Goal: Complete application form

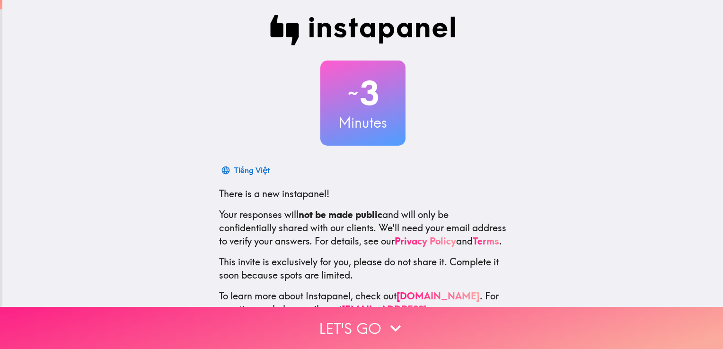
click at [385, 322] on icon "button" at bounding box center [395, 328] width 21 height 21
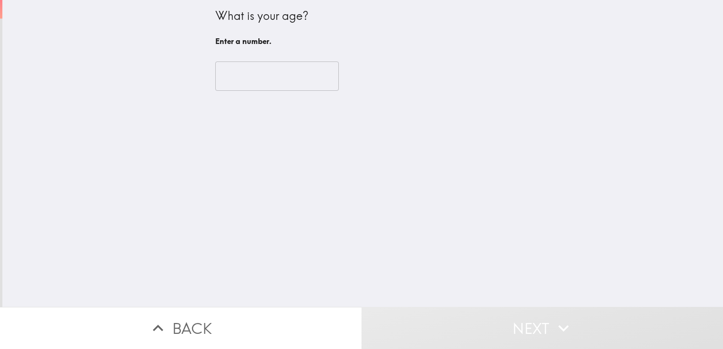
click at [236, 79] on input "number" at bounding box center [276, 75] width 123 height 29
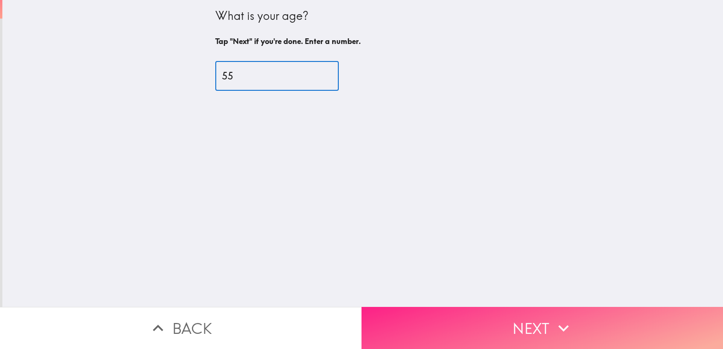
type input "55"
click at [564, 322] on icon "button" at bounding box center [563, 328] width 21 height 21
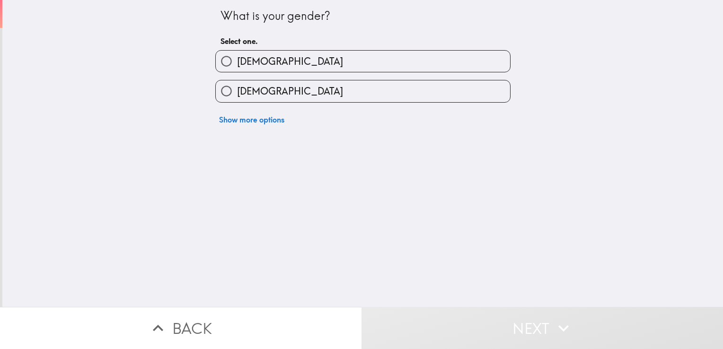
click at [265, 67] on label "[DEMOGRAPHIC_DATA]" at bounding box center [363, 61] width 294 height 21
click at [237, 67] on input "[DEMOGRAPHIC_DATA]" at bounding box center [226, 61] width 21 height 21
radio input "true"
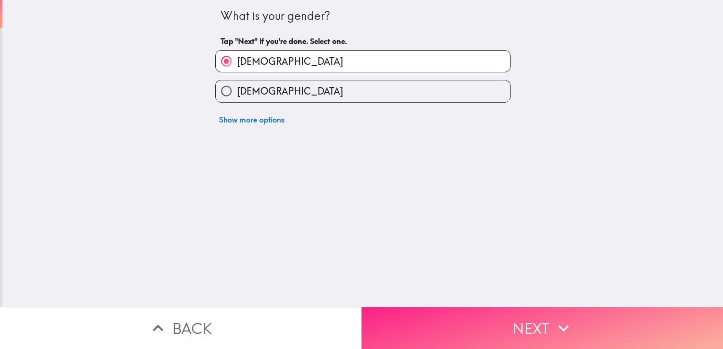
click at [539, 322] on button "Next" at bounding box center [541, 328] width 361 height 42
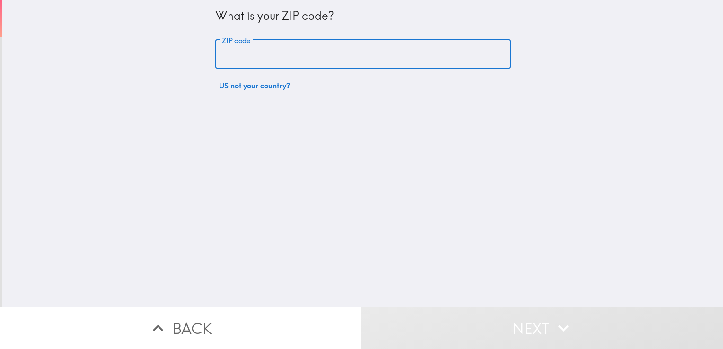
click at [235, 52] on input "ZIP code" at bounding box center [362, 54] width 295 height 29
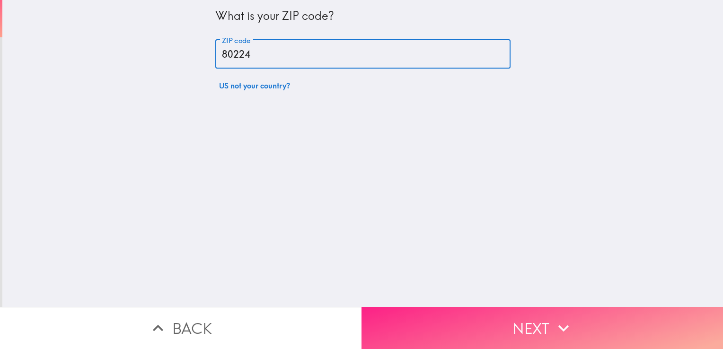
type input "80224"
click at [580, 314] on button "Next" at bounding box center [541, 328] width 361 height 42
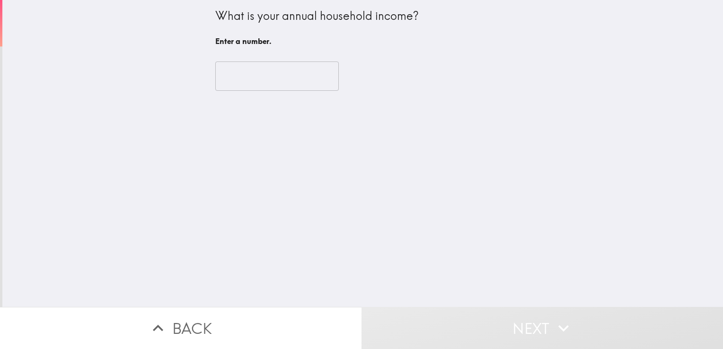
click at [239, 76] on input "number" at bounding box center [276, 75] width 123 height 29
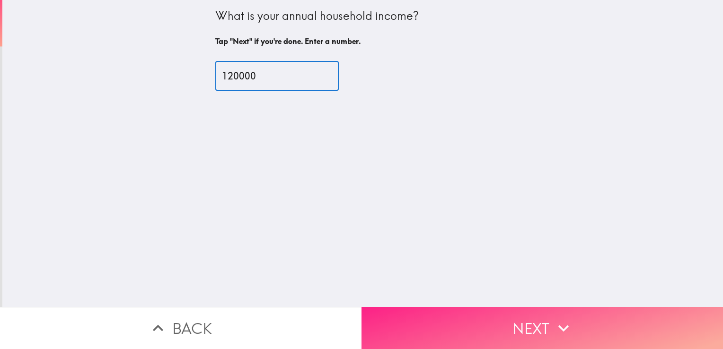
type input "120000"
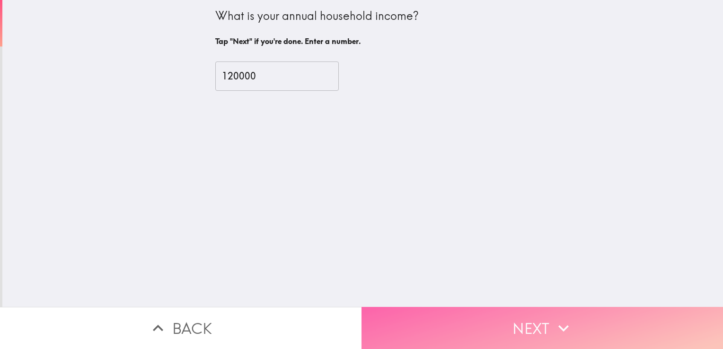
click at [534, 317] on button "Next" at bounding box center [541, 328] width 361 height 42
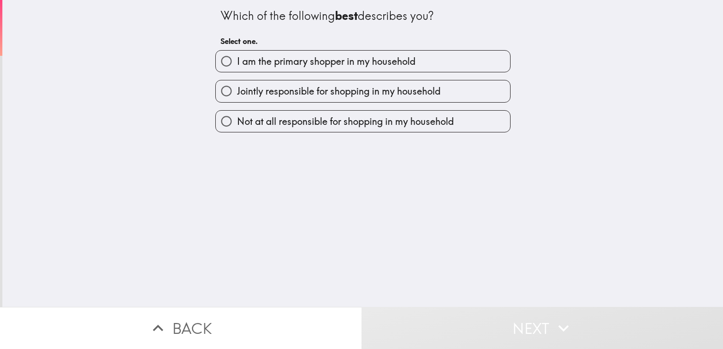
click at [302, 65] on span "I am the primary shopper in my household" at bounding box center [326, 61] width 178 height 13
click at [237, 65] on input "I am the primary shopper in my household" at bounding box center [226, 61] width 21 height 21
radio input "true"
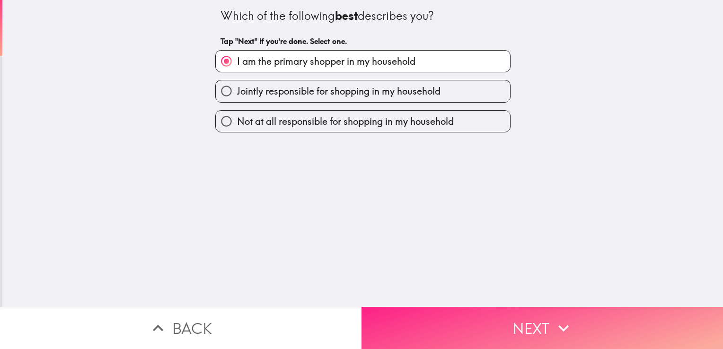
click at [515, 326] on button "Next" at bounding box center [541, 328] width 361 height 42
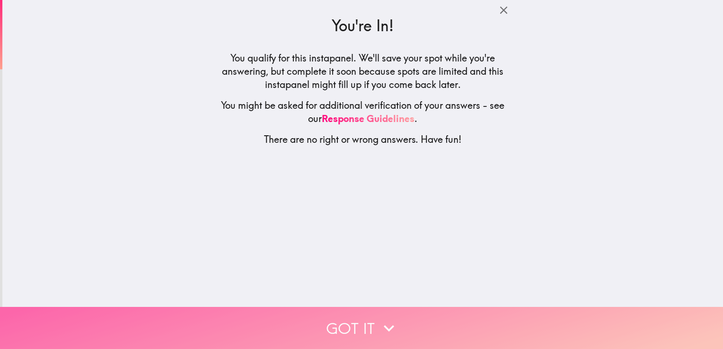
click at [355, 327] on button "Got it" at bounding box center [361, 328] width 723 height 42
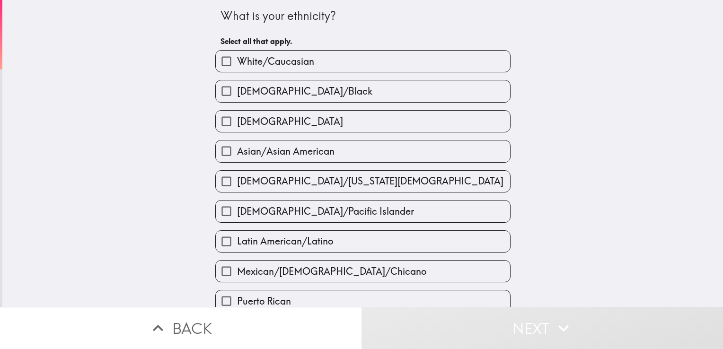
click at [261, 63] on span "White/Caucasian" at bounding box center [275, 61] width 77 height 13
click at [237, 63] on input "White/Caucasian" at bounding box center [226, 61] width 21 height 21
checkbox input "true"
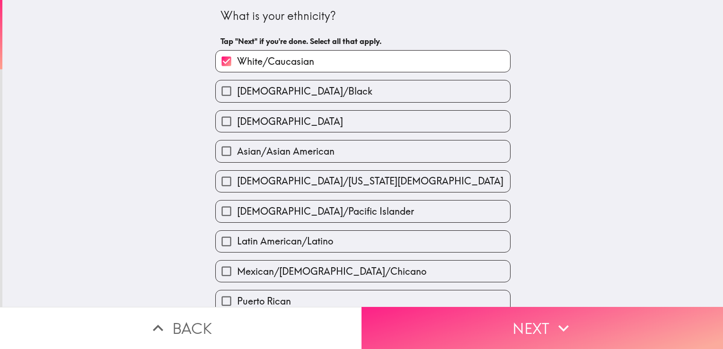
click at [560, 325] on icon "button" at bounding box center [563, 328] width 21 height 21
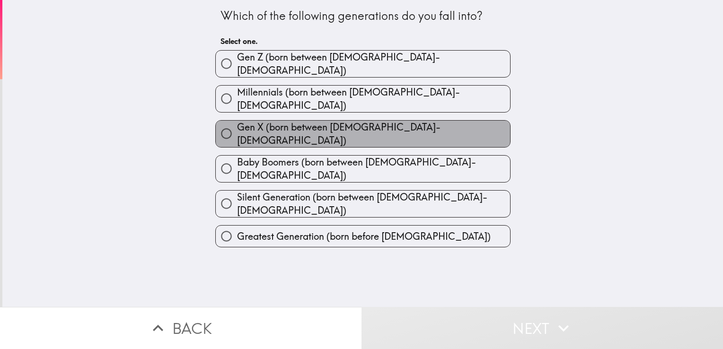
click at [306, 126] on span "Gen X (born between [DEMOGRAPHIC_DATA]-[DEMOGRAPHIC_DATA])" at bounding box center [373, 134] width 273 height 26
click at [237, 126] on input "Gen X (born between [DEMOGRAPHIC_DATA]-[DEMOGRAPHIC_DATA])" at bounding box center [226, 133] width 21 height 21
radio input "true"
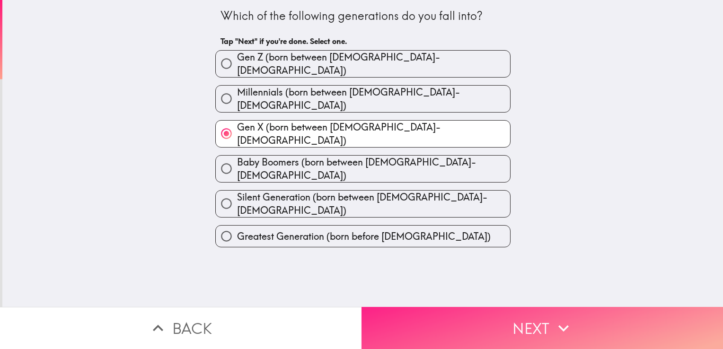
click at [553, 318] on icon "button" at bounding box center [563, 328] width 21 height 21
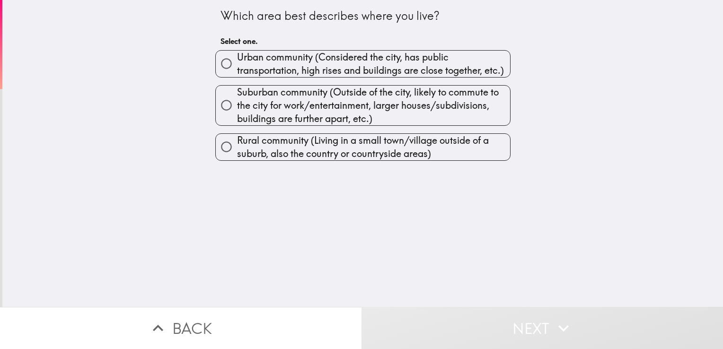
click at [273, 97] on span "Suburban community (Outside of the city, likely to commute to the city for work…" at bounding box center [373, 106] width 273 height 40
click at [237, 97] on input "Suburban community (Outside of the city, likely to commute to the city for work…" at bounding box center [226, 105] width 21 height 21
radio input "true"
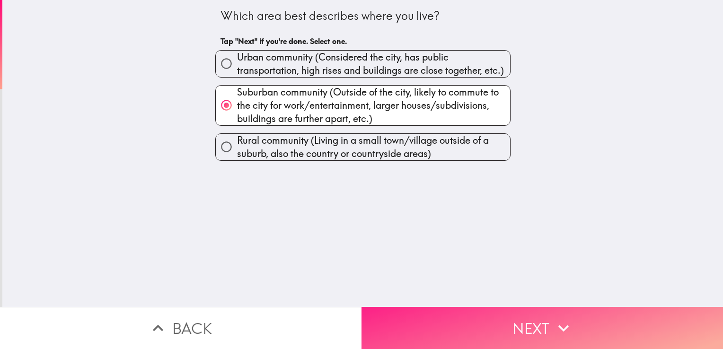
click at [557, 318] on icon "button" at bounding box center [563, 328] width 21 height 21
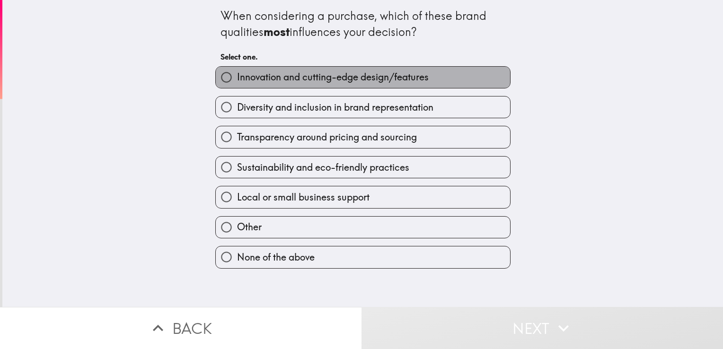
click at [319, 81] on span "Innovation and cutting-edge design/features" at bounding box center [333, 76] width 192 height 13
click at [237, 81] on input "Innovation and cutting-edge design/features" at bounding box center [226, 77] width 21 height 21
radio input "true"
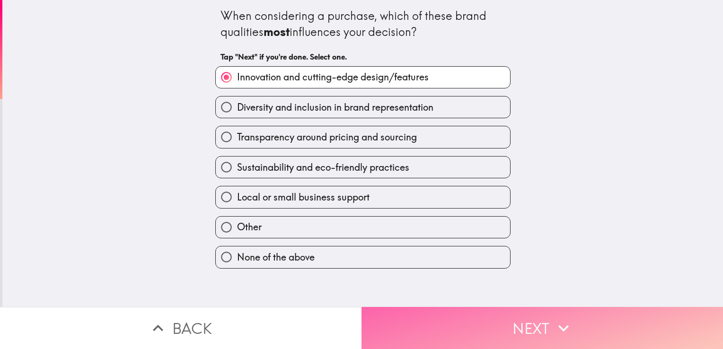
click at [548, 319] on button "Next" at bounding box center [541, 328] width 361 height 42
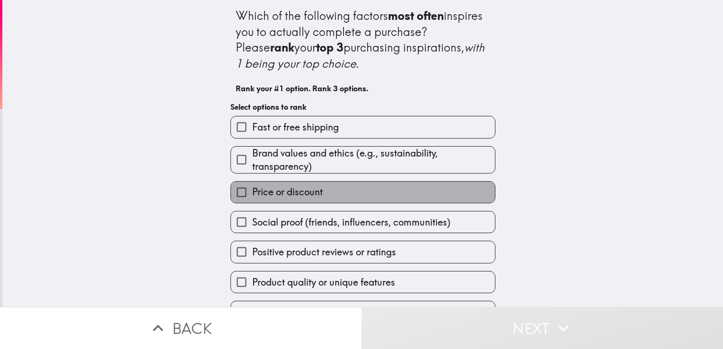
click at [293, 198] on span "Price or discount" at bounding box center [287, 191] width 70 height 13
click at [252, 198] on input "Price or discount" at bounding box center [241, 192] width 21 height 21
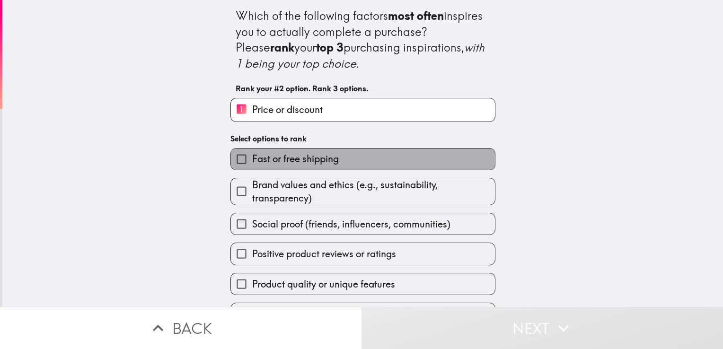
click at [278, 158] on span "Fast or free shipping" at bounding box center [295, 158] width 87 height 13
click at [252, 158] on input "Fast or free shipping" at bounding box center [241, 158] width 21 height 21
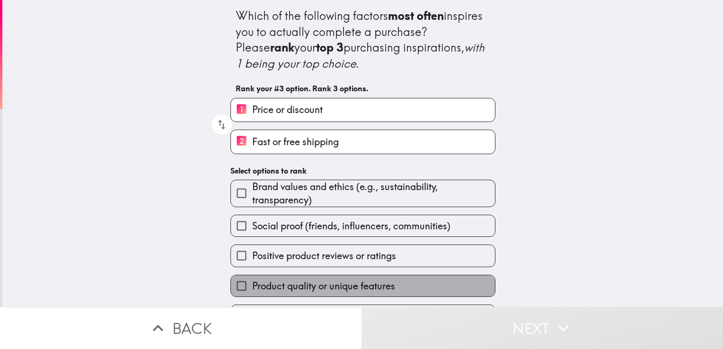
click at [312, 285] on span "Product quality or unique features" at bounding box center [323, 285] width 143 height 13
click at [252, 285] on input "Product quality or unique features" at bounding box center [241, 285] width 21 height 21
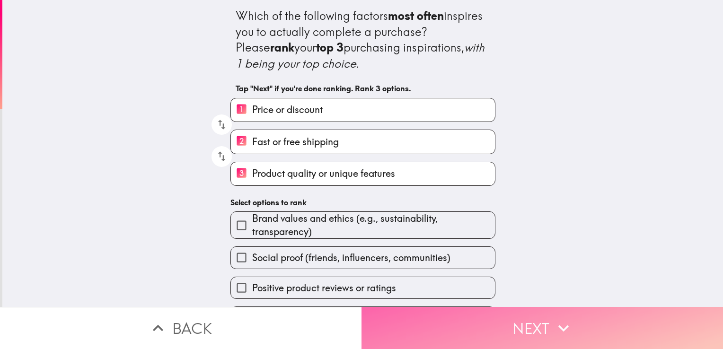
click at [522, 315] on button "Next" at bounding box center [541, 328] width 361 height 42
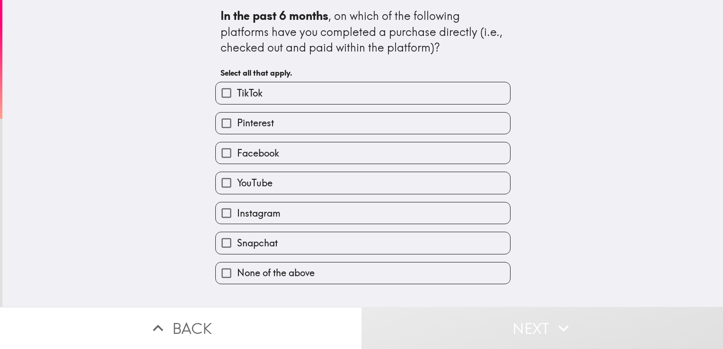
click at [270, 157] on span "Facebook" at bounding box center [258, 153] width 42 height 13
click at [237, 157] on input "Facebook" at bounding box center [226, 152] width 21 height 21
checkbox input "true"
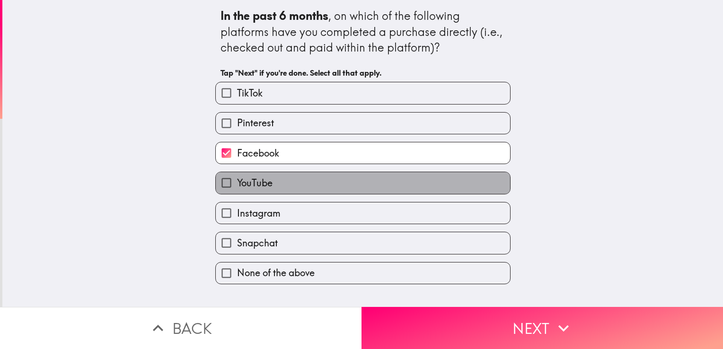
click at [270, 186] on label "YouTube" at bounding box center [363, 182] width 294 height 21
click at [237, 186] on input "YouTube" at bounding box center [226, 182] width 21 height 21
checkbox input "true"
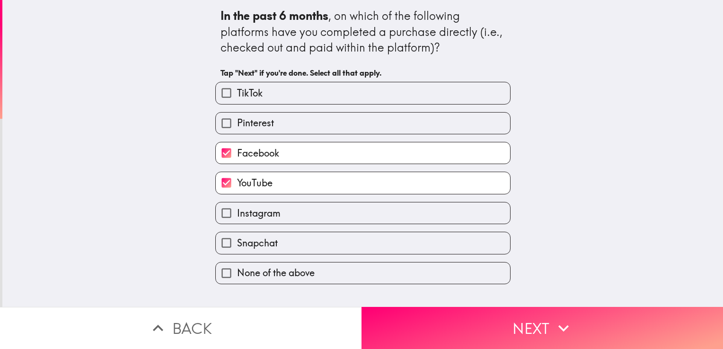
click at [271, 218] on span "Instagram" at bounding box center [259, 213] width 44 height 13
click at [237, 218] on input "Instagram" at bounding box center [226, 212] width 21 height 21
checkbox input "true"
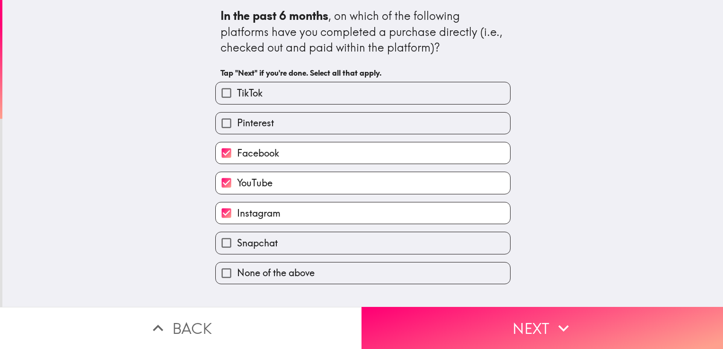
click at [327, 254] on div "None of the above" at bounding box center [359, 269] width 303 height 30
click at [373, 244] on label "Snapchat" at bounding box center [363, 242] width 294 height 21
click at [237, 244] on input "Snapchat" at bounding box center [226, 242] width 21 height 21
checkbox input "true"
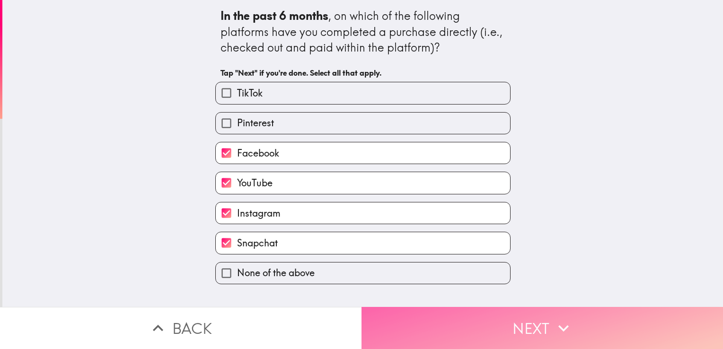
click at [533, 310] on button "Next" at bounding box center [541, 328] width 361 height 42
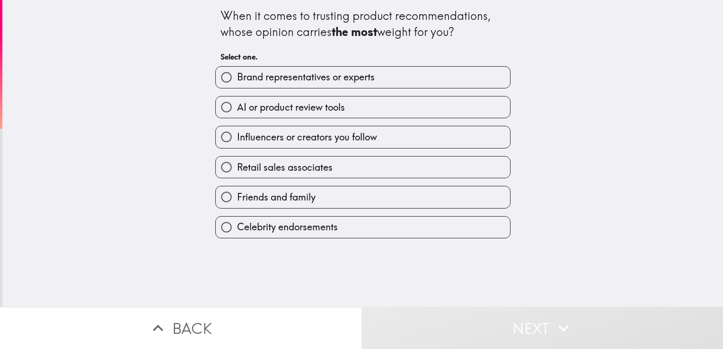
click at [263, 77] on span "Brand representatives or experts" at bounding box center [306, 76] width 138 height 13
click at [237, 77] on input "Brand representatives or experts" at bounding box center [226, 77] width 21 height 21
radio input "true"
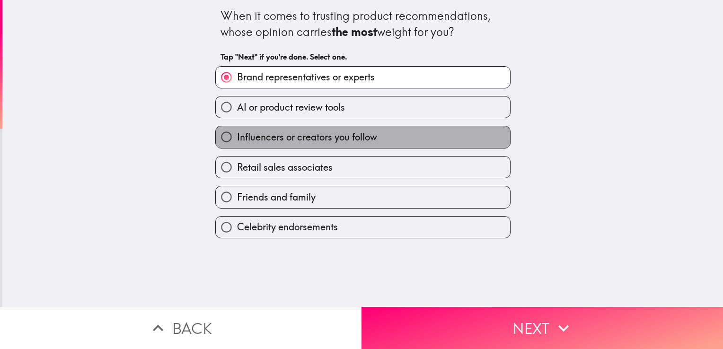
click at [276, 138] on span "Influencers or creators you follow" at bounding box center [307, 137] width 140 height 13
click at [237, 138] on input "Influencers or creators you follow" at bounding box center [226, 136] width 21 height 21
radio input "true"
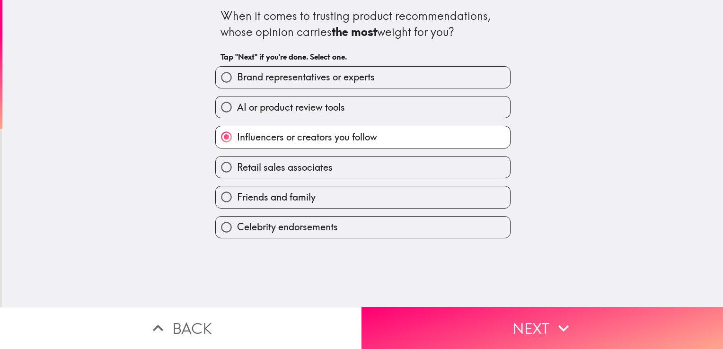
click at [283, 79] on span "Brand representatives or experts" at bounding box center [306, 76] width 138 height 13
click at [237, 79] on input "Brand representatives or experts" at bounding box center [226, 77] width 21 height 21
radio input "true"
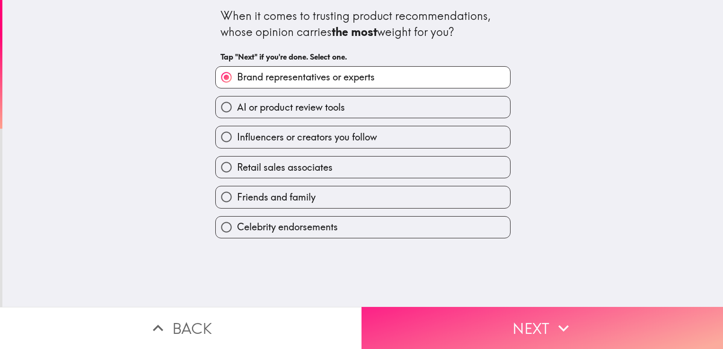
click at [553, 318] on icon "button" at bounding box center [563, 328] width 21 height 21
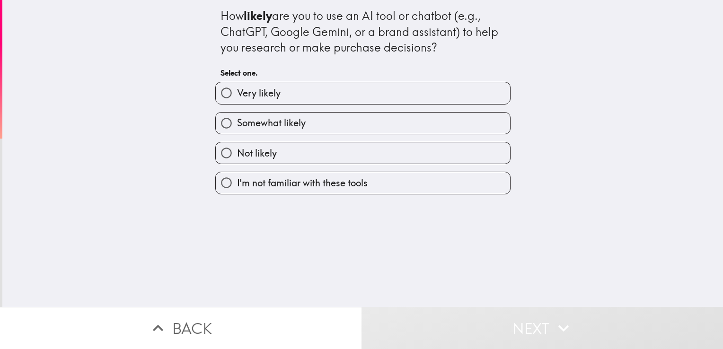
click at [264, 96] on span "Very likely" at bounding box center [259, 93] width 44 height 13
click at [237, 96] on input "Very likely" at bounding box center [226, 92] width 21 height 21
radio input "true"
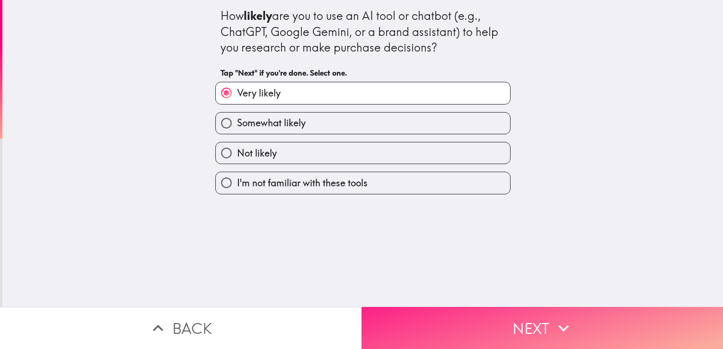
click at [562, 318] on icon "button" at bounding box center [563, 328] width 21 height 21
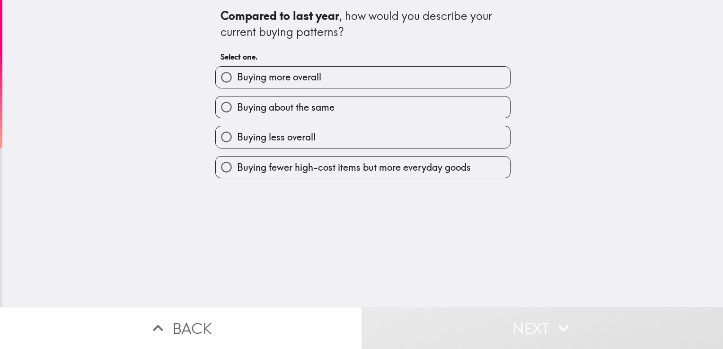
click at [296, 111] on span "Buying about the same" at bounding box center [285, 107] width 97 height 13
click at [237, 111] on input "Buying about the same" at bounding box center [226, 106] width 21 height 21
radio input "true"
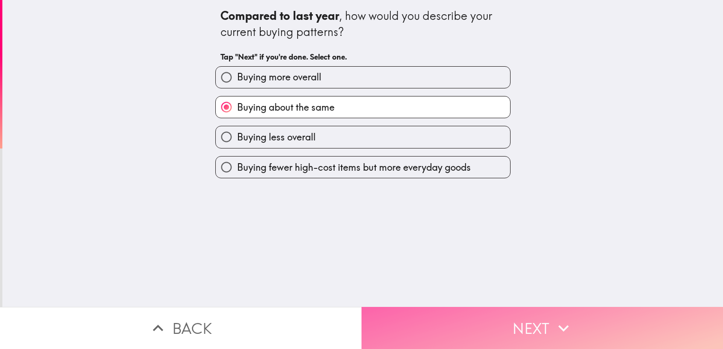
click at [547, 314] on button "Next" at bounding box center [541, 328] width 361 height 42
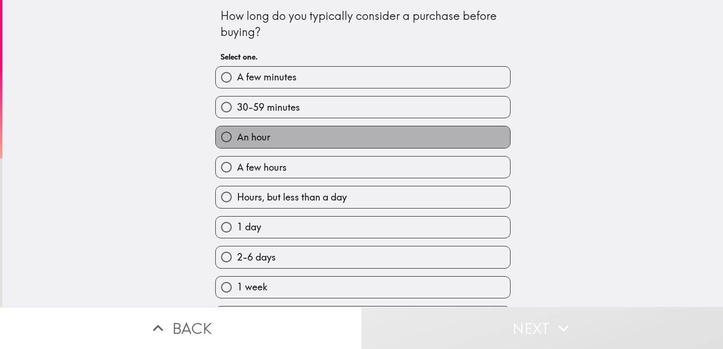
click at [250, 131] on span "An hour" at bounding box center [253, 137] width 33 height 13
click at [237, 131] on input "An hour" at bounding box center [226, 136] width 21 height 21
radio input "true"
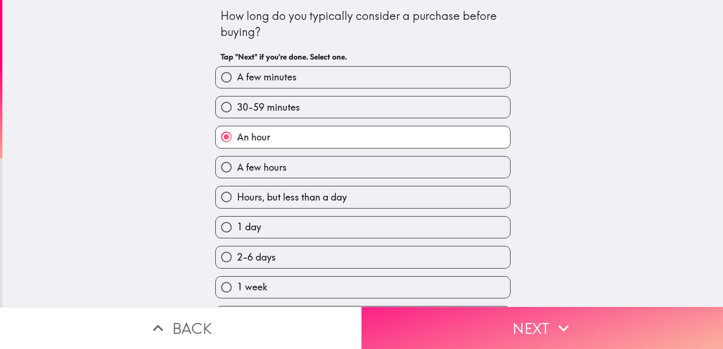
click at [593, 321] on button "Next" at bounding box center [541, 328] width 361 height 42
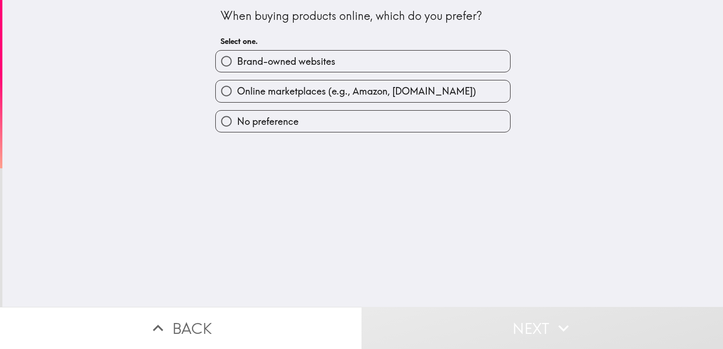
click at [284, 122] on span "No preference" at bounding box center [267, 121] width 61 height 13
click at [237, 122] on input "No preference" at bounding box center [226, 121] width 21 height 21
radio input "true"
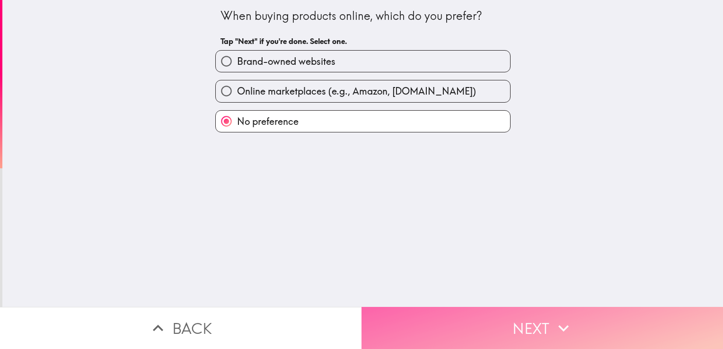
click at [554, 318] on icon "button" at bounding box center [563, 328] width 21 height 21
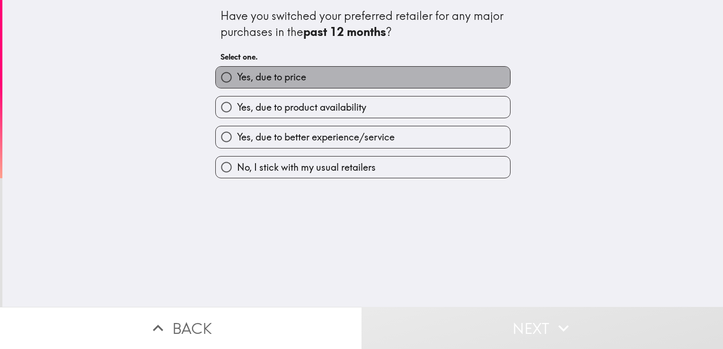
click at [255, 77] on span "Yes, due to price" at bounding box center [271, 76] width 69 height 13
click at [237, 77] on input "Yes, due to price" at bounding box center [226, 77] width 21 height 21
radio input "true"
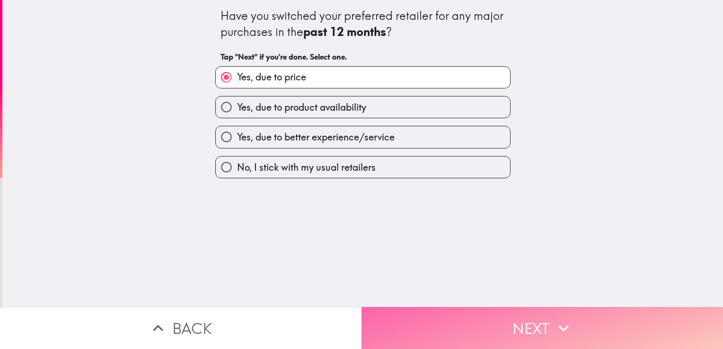
click at [577, 317] on button "Next" at bounding box center [541, 328] width 361 height 42
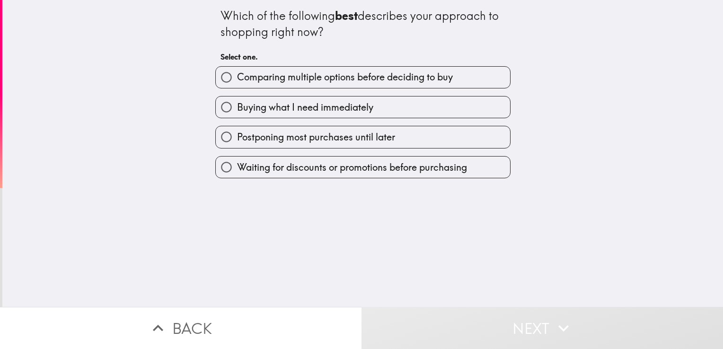
click at [314, 77] on span "Comparing multiple options before deciding to buy" at bounding box center [345, 76] width 216 height 13
click at [237, 77] on input "Comparing multiple options before deciding to buy" at bounding box center [226, 77] width 21 height 21
radio input "true"
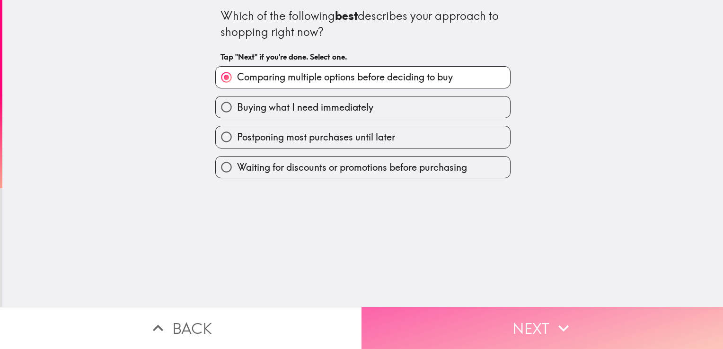
click at [525, 318] on button "Next" at bounding box center [541, 328] width 361 height 42
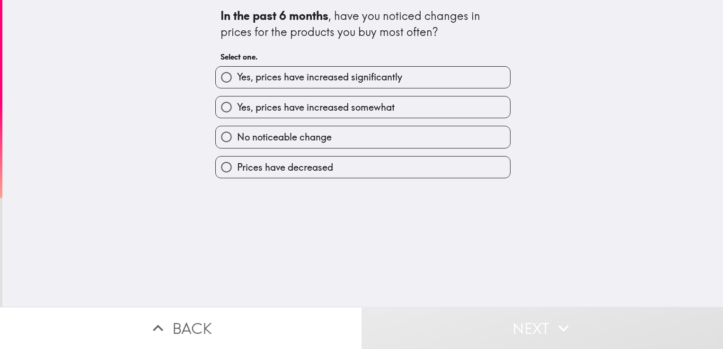
click at [291, 111] on span "Yes, prices have increased somewhat" at bounding box center [315, 107] width 157 height 13
click at [237, 111] on input "Yes, prices have increased somewhat" at bounding box center [226, 106] width 21 height 21
radio input "true"
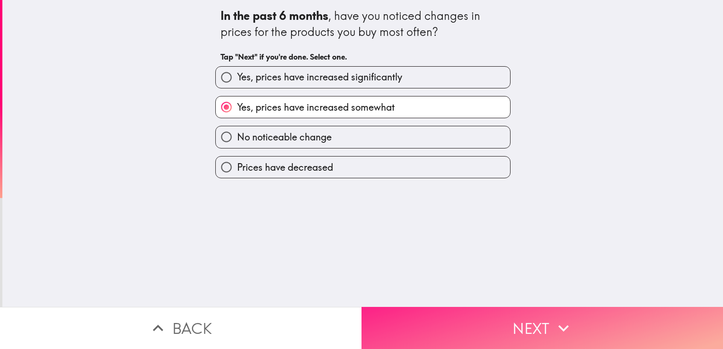
click at [565, 324] on icon "button" at bounding box center [563, 328] width 21 height 21
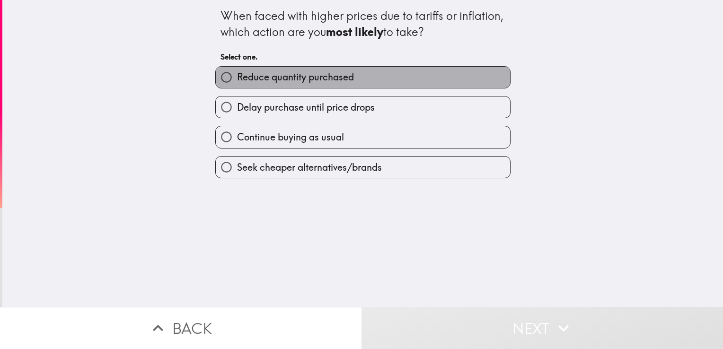
click at [261, 75] on span "Reduce quantity purchased" at bounding box center [295, 76] width 117 height 13
click at [237, 75] on input "Reduce quantity purchased" at bounding box center [226, 77] width 21 height 21
radio input "true"
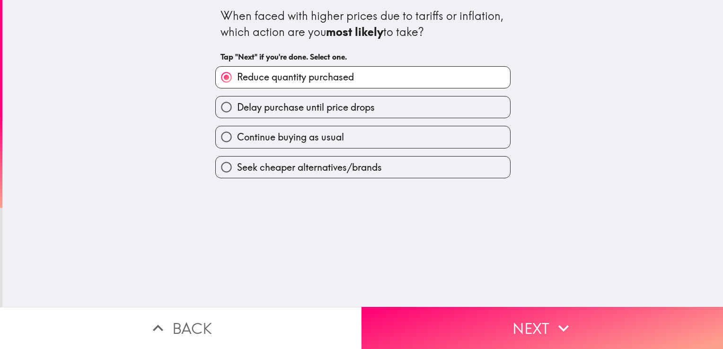
click at [313, 165] on span "Seek cheaper alternatives/brands" at bounding box center [309, 167] width 145 height 13
click at [237, 165] on input "Seek cheaper alternatives/brands" at bounding box center [226, 167] width 21 height 21
radio input "true"
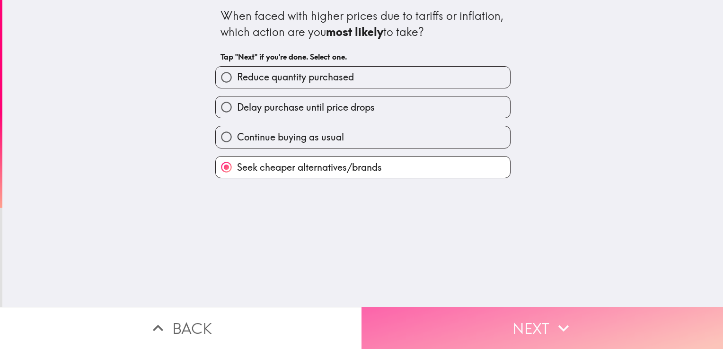
click at [536, 307] on button "Next" at bounding box center [541, 328] width 361 height 42
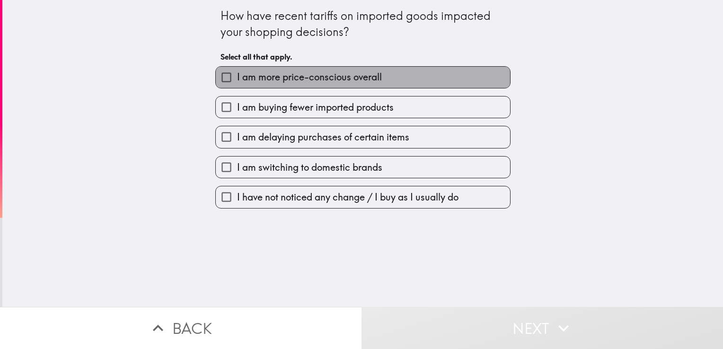
click at [295, 78] on span "I am more price-conscious overall" at bounding box center [309, 76] width 145 height 13
click at [237, 78] on input "I am more price-conscious overall" at bounding box center [226, 77] width 21 height 21
checkbox input "true"
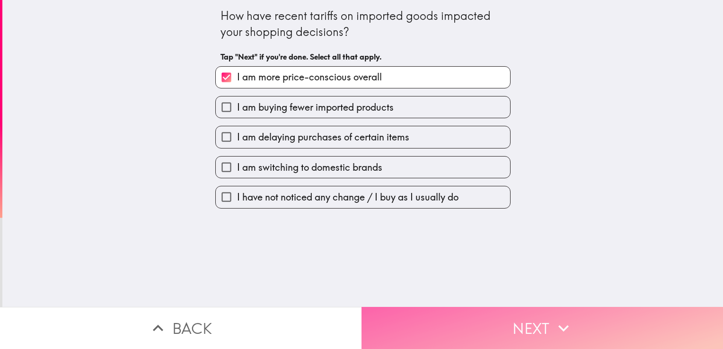
click at [567, 319] on icon "button" at bounding box center [563, 328] width 21 height 21
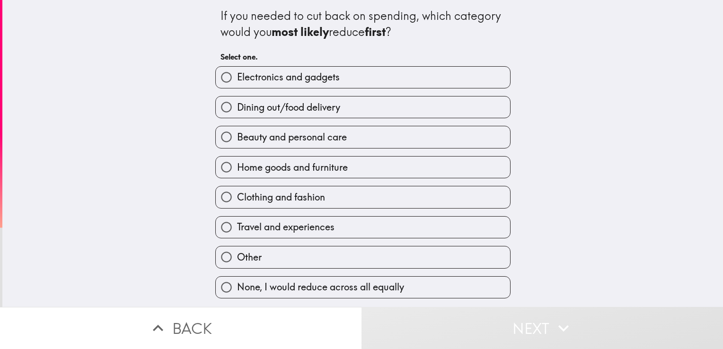
click at [301, 230] on span "Travel and experiences" at bounding box center [285, 226] width 97 height 13
click at [237, 230] on input "Travel and experiences" at bounding box center [226, 227] width 21 height 21
radio input "true"
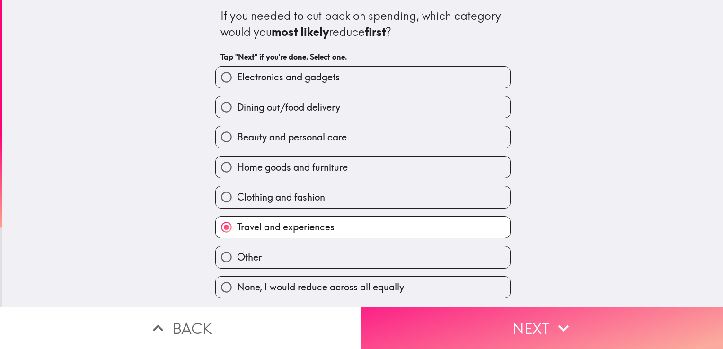
click at [532, 313] on button "Next" at bounding box center [541, 328] width 361 height 42
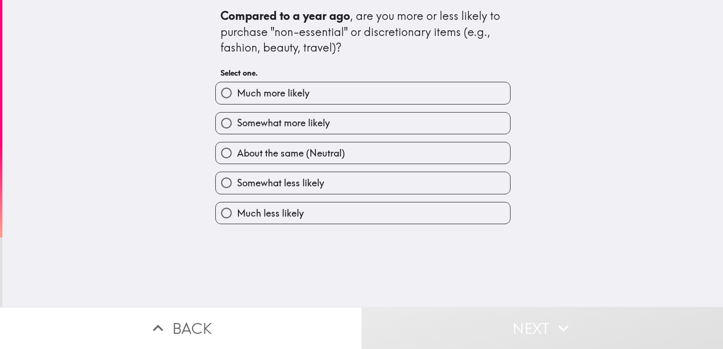
click at [298, 148] on span "About the same (Neutral)" at bounding box center [291, 153] width 108 height 13
click at [237, 148] on input "About the same (Neutral)" at bounding box center [226, 152] width 21 height 21
radio input "true"
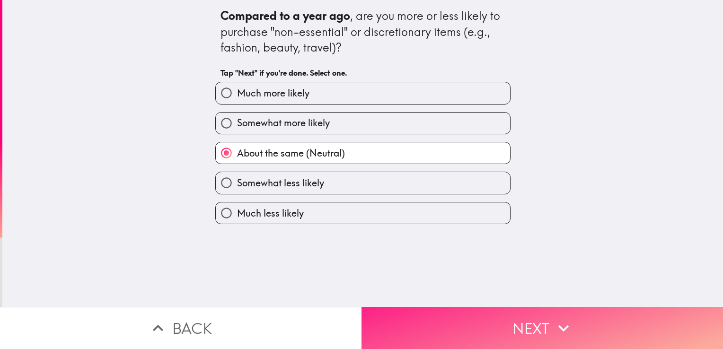
click at [558, 325] on icon "button" at bounding box center [563, 328] width 10 height 7
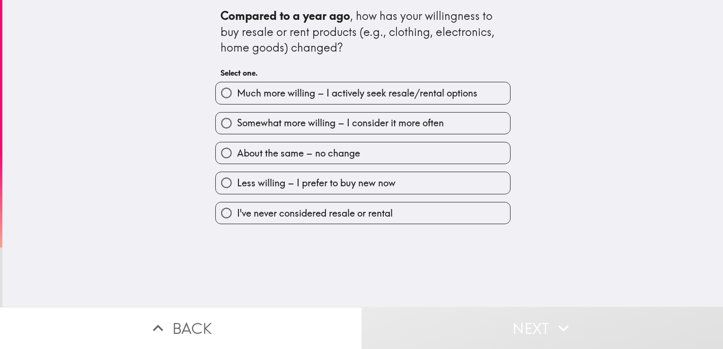
click at [293, 153] on span "About the same – no change" at bounding box center [298, 153] width 123 height 13
click at [237, 153] on input "About the same – no change" at bounding box center [226, 152] width 21 height 21
radio input "true"
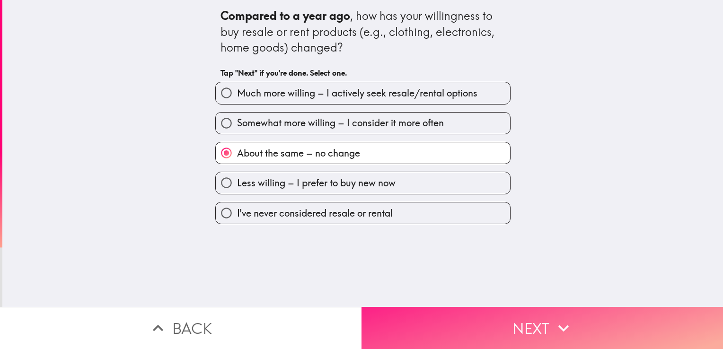
click at [539, 310] on button "Next" at bounding box center [541, 328] width 361 height 42
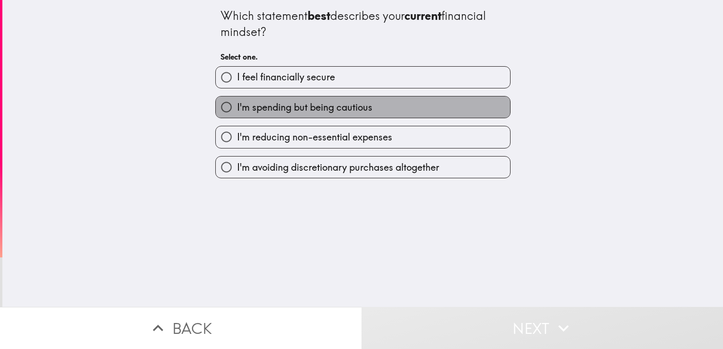
click at [316, 113] on span "I'm spending but being cautious" at bounding box center [304, 107] width 135 height 13
click at [237, 113] on input "I'm spending but being cautious" at bounding box center [226, 106] width 21 height 21
radio input "true"
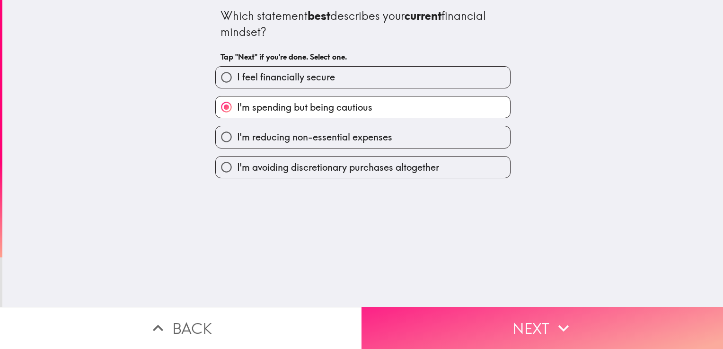
click at [574, 315] on button "Next" at bounding box center [541, 328] width 361 height 42
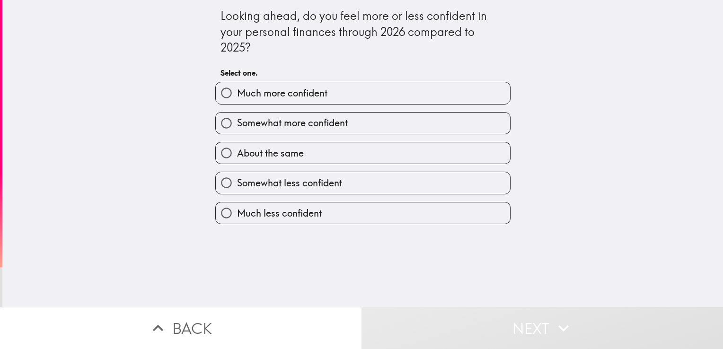
click at [287, 153] on span "About the same" at bounding box center [270, 153] width 67 height 13
click at [237, 153] on input "About the same" at bounding box center [226, 152] width 21 height 21
radio input "true"
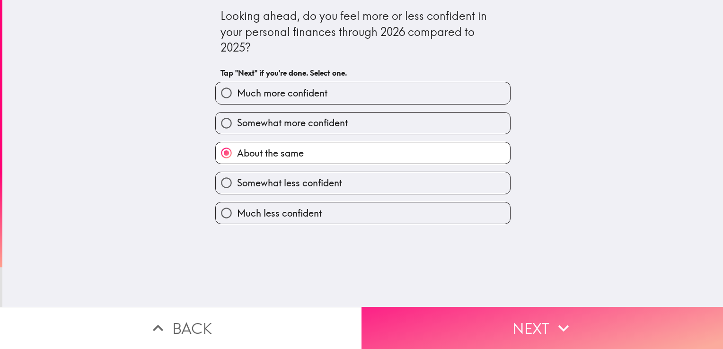
click at [521, 307] on button "Next" at bounding box center [541, 328] width 361 height 42
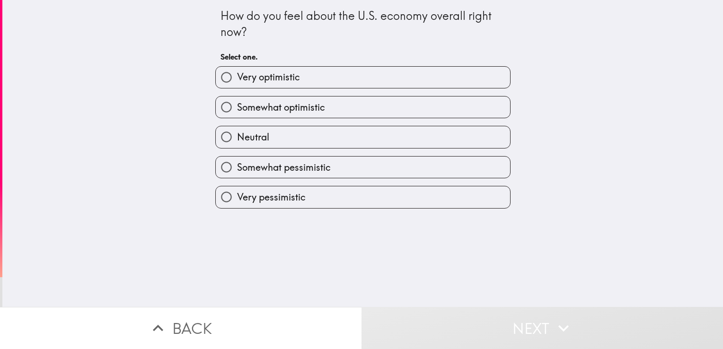
click at [297, 162] on span "Somewhat pessimistic" at bounding box center [284, 167] width 94 height 13
click at [237, 162] on input "Somewhat pessimistic" at bounding box center [226, 167] width 21 height 21
radio input "true"
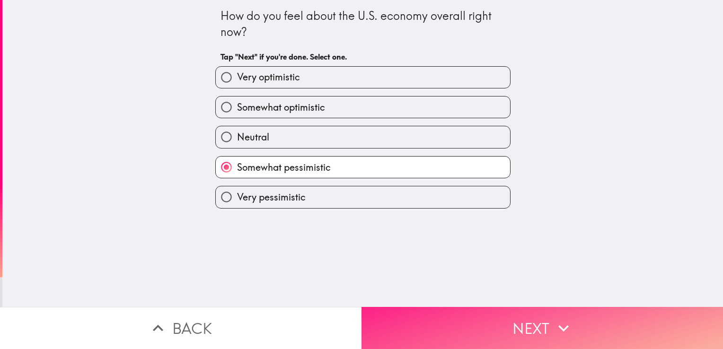
click at [553, 318] on icon "button" at bounding box center [563, 328] width 21 height 21
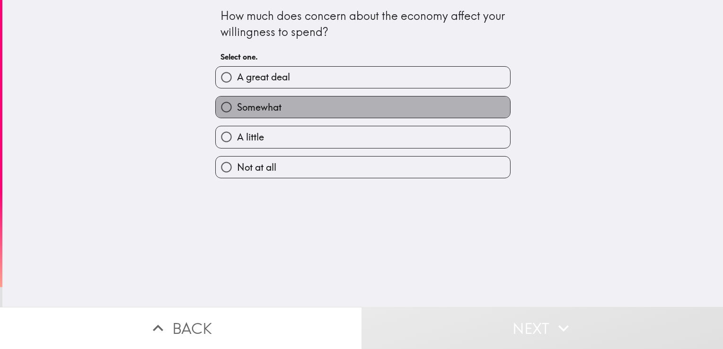
click at [252, 105] on span "Somewhat" at bounding box center [259, 107] width 44 height 13
click at [237, 105] on input "Somewhat" at bounding box center [226, 106] width 21 height 21
radio input "true"
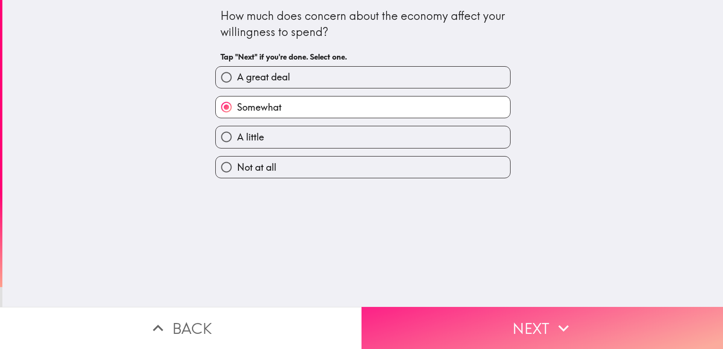
click at [531, 316] on button "Next" at bounding box center [541, 328] width 361 height 42
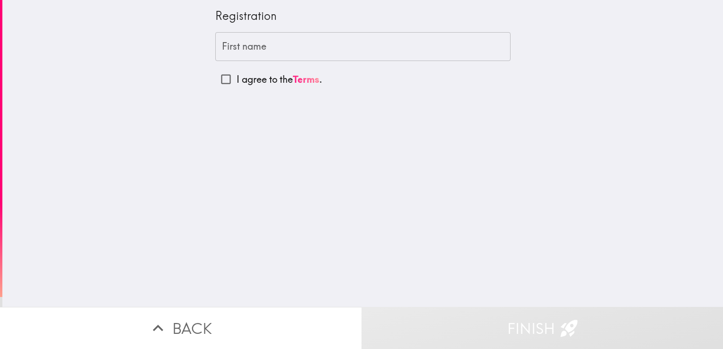
click at [228, 45] on input "First name" at bounding box center [362, 46] width 295 height 29
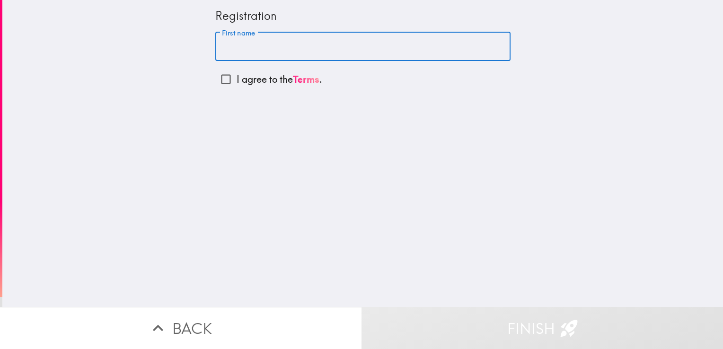
type input "[PERSON_NAME]"
click at [220, 77] on input "I agree to the Terms ." at bounding box center [225, 79] width 21 height 21
checkbox input "true"
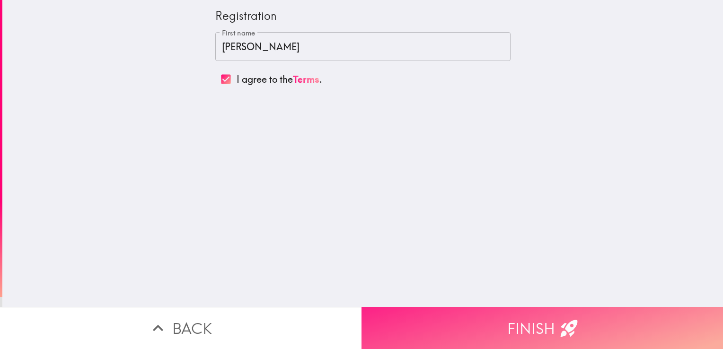
click at [574, 309] on button "Finish" at bounding box center [541, 328] width 361 height 42
